Goal: Check status: Check status

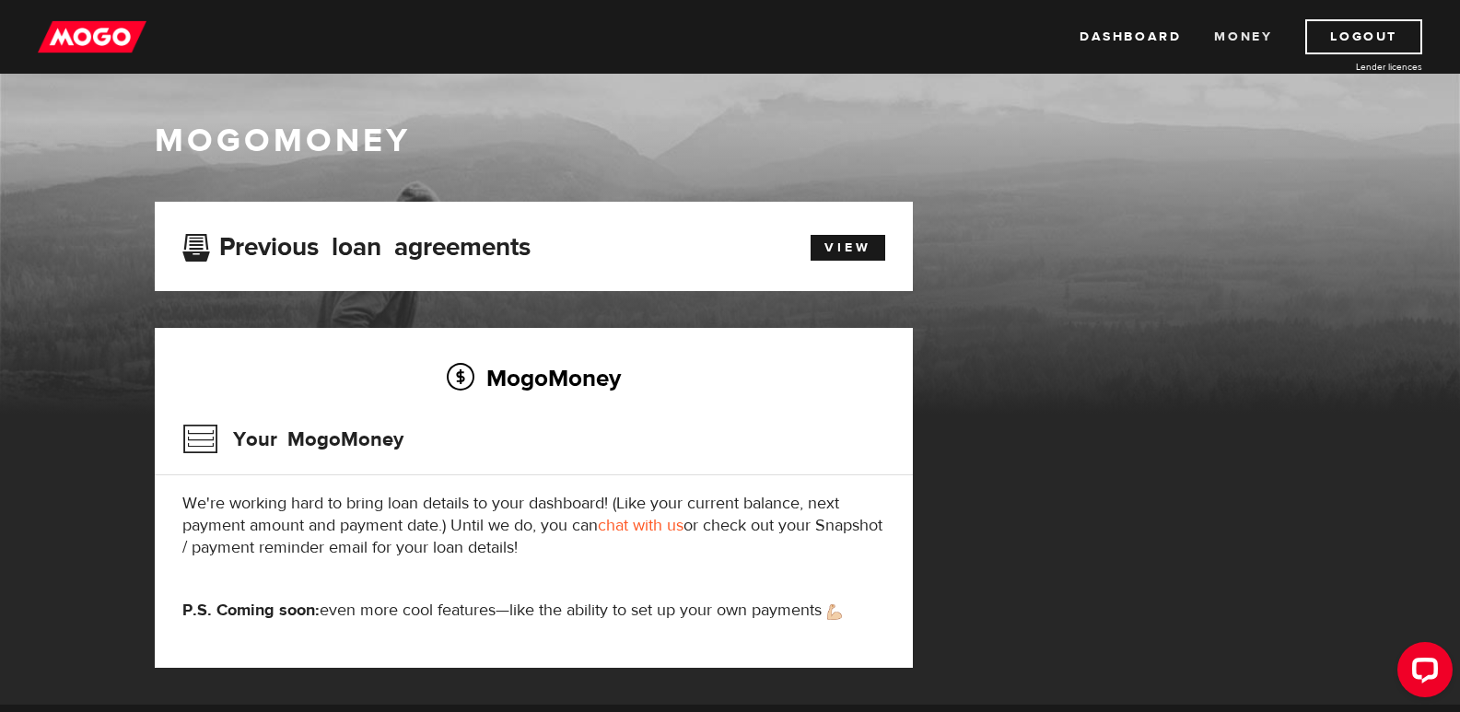
click at [1221, 39] on link "Money" at bounding box center [1243, 36] width 58 height 35
click at [1154, 18] on div "Dashboard Money Logout Lender licences Dashboard Money Logout Lender licences" at bounding box center [730, 37] width 1460 height 74
click at [1149, 41] on link "Dashboard" at bounding box center [1130, 36] width 101 height 35
click at [846, 260] on link "View" at bounding box center [848, 248] width 75 height 26
